Goal: Go to known website: Go to known website

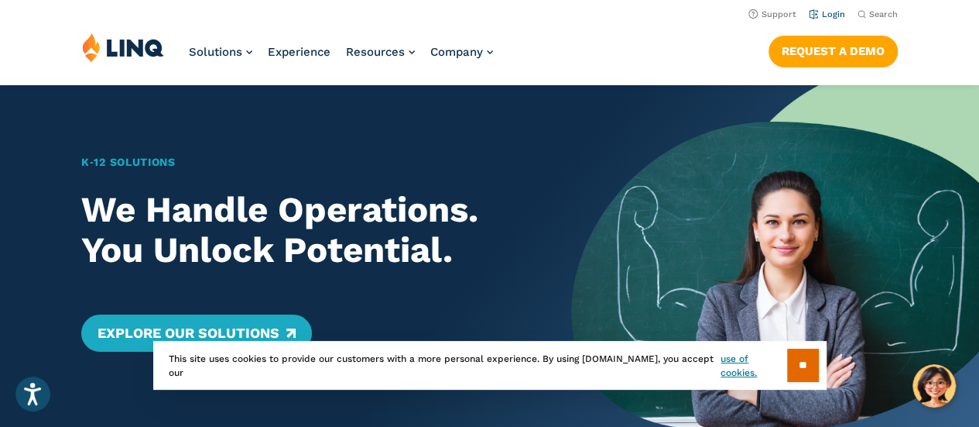
click at [829, 13] on link "Login" at bounding box center [827, 14] width 36 height 10
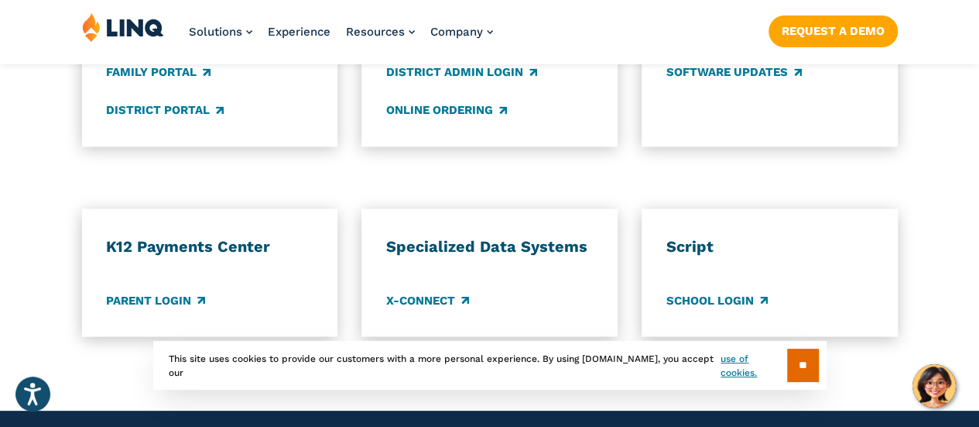
scroll to position [1394, 0]
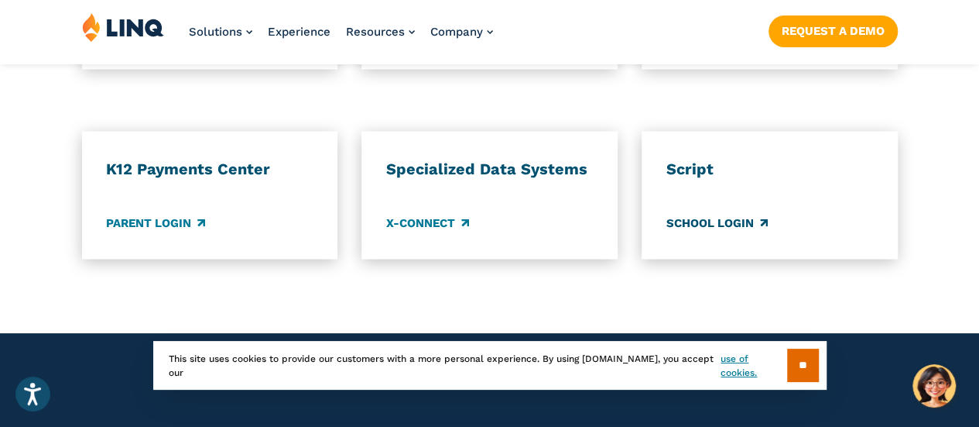
click at [685, 214] on link "School Login" at bounding box center [717, 222] width 101 height 17
